Goal: Task Accomplishment & Management: Manage account settings

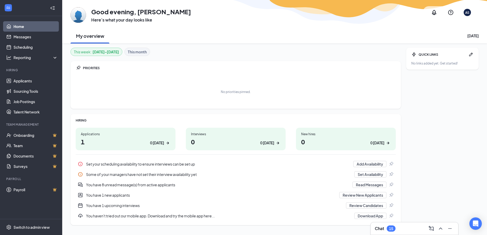
click at [118, 140] on h1 "1 0 [DATE]" at bounding box center [125, 141] width 89 height 9
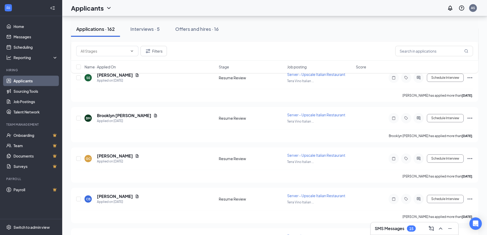
scroll to position [182, 0]
